Goal: Information Seeking & Learning: Compare options

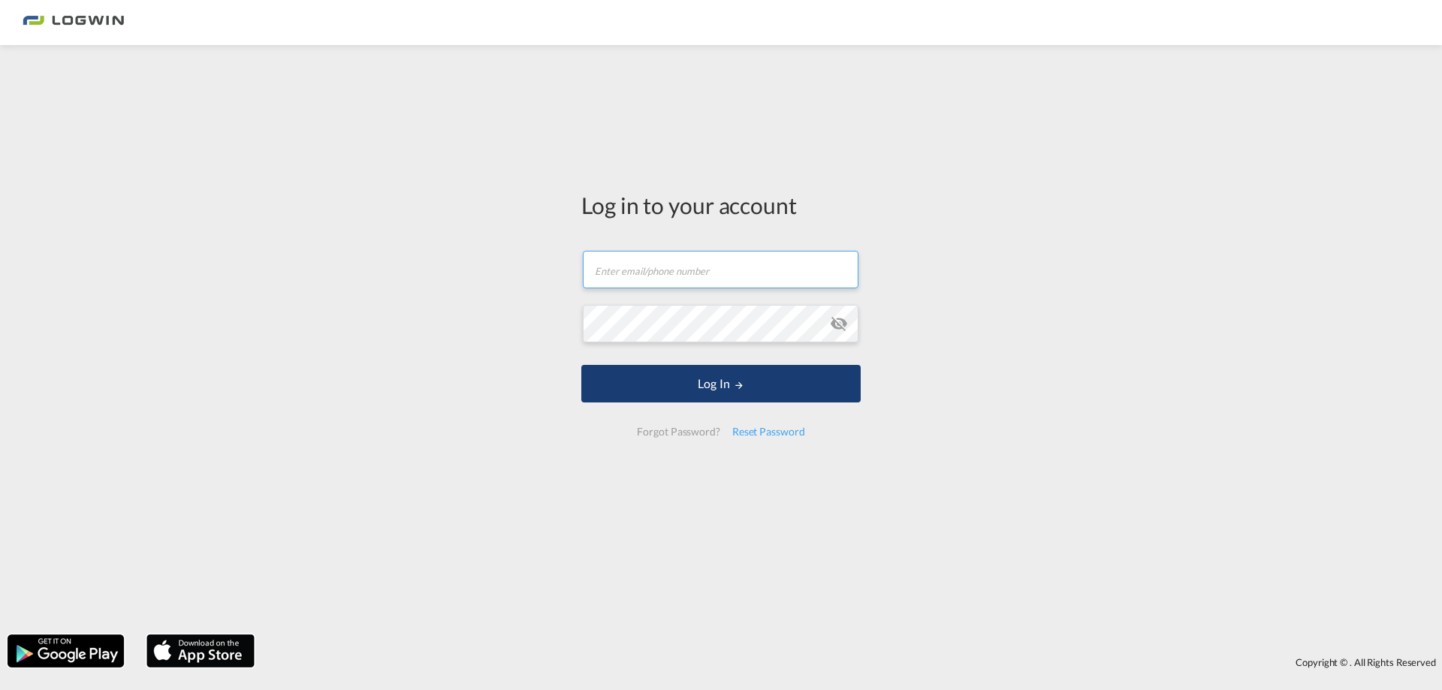
type input "[EMAIL_ADDRESS][DOMAIN_NAME]"
click at [743, 373] on button "Log In" at bounding box center [720, 384] width 279 height 38
